Goal: Navigation & Orientation: Find specific page/section

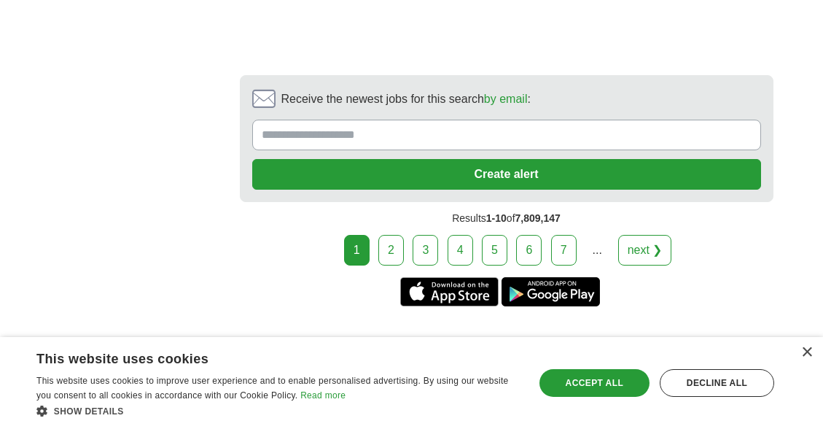
scroll to position [2819, 0]
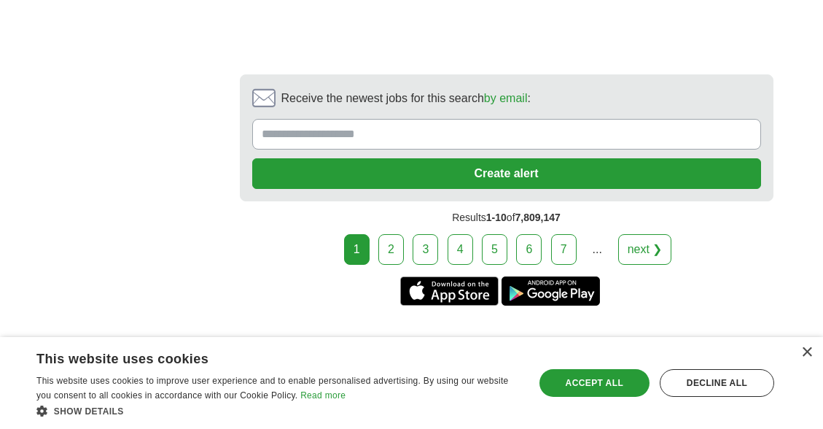
click at [391, 243] on link "2" at bounding box center [391, 249] width 26 height 31
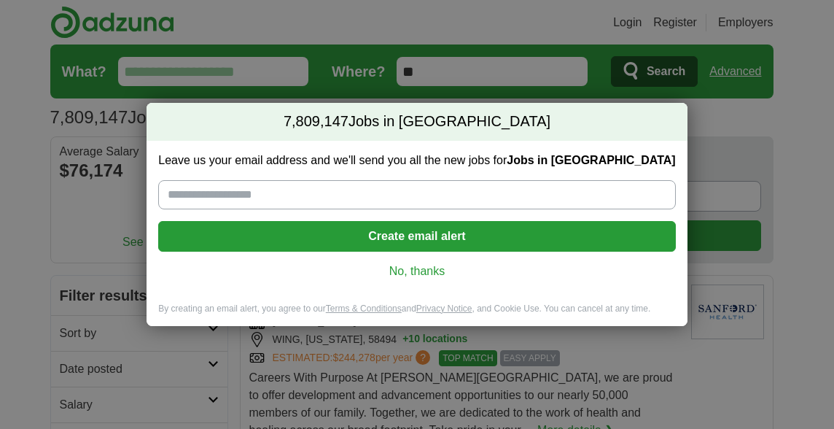
click at [98, 229] on div "7,809,147 Jobs in US Leave us your email address and we'll send you all the new…" at bounding box center [417, 214] width 834 height 429
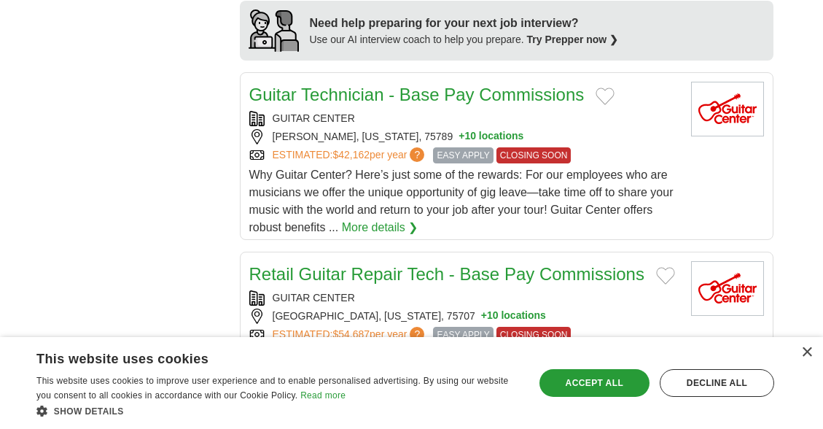
scroll to position [1048, 0]
